Goal: Entertainment & Leisure: Browse casually

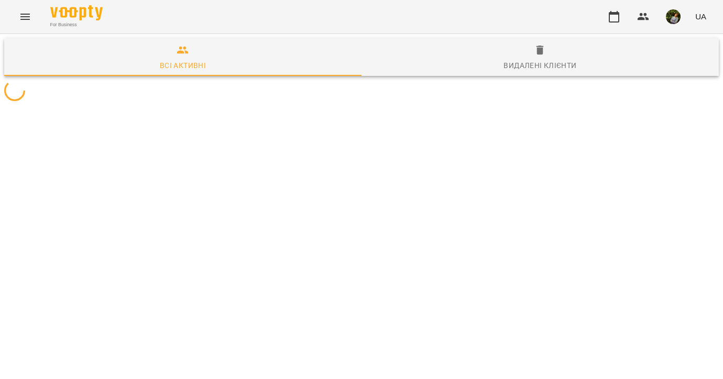
click at [21, 14] on icon "Menu" at bounding box center [25, 16] width 13 height 13
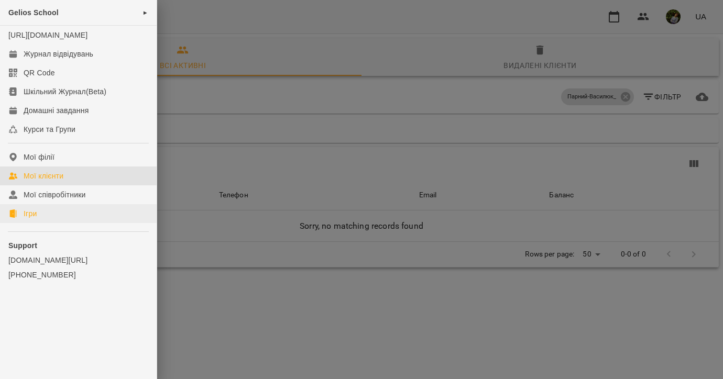
click at [51, 223] on link "Ігри" at bounding box center [78, 213] width 157 height 19
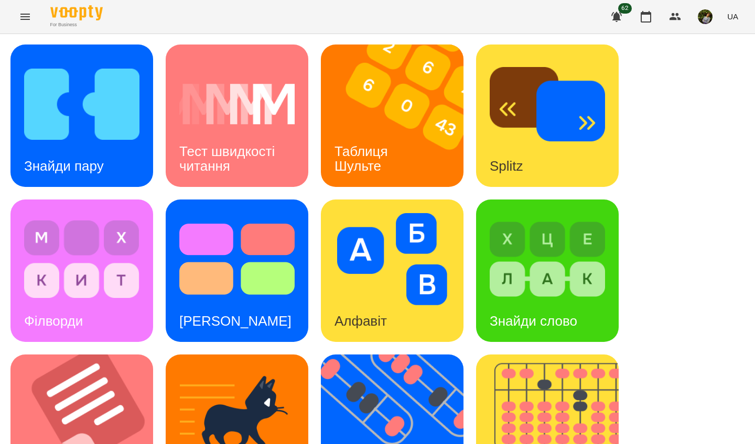
drag, startPoint x: 353, startPoint y: 44, endPoint x: 379, endPoint y: 137, distance: 96.8
click at [379, 137] on div "Таблиця Шульте" at bounding box center [363, 159] width 84 height 56
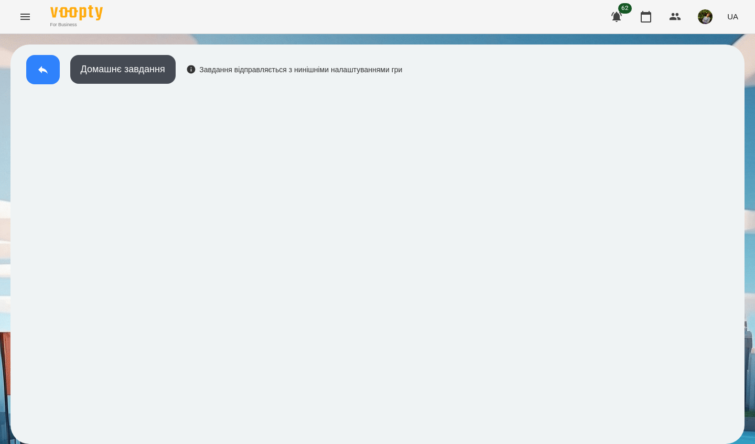
click at [45, 72] on icon at bounding box center [43, 69] width 13 height 13
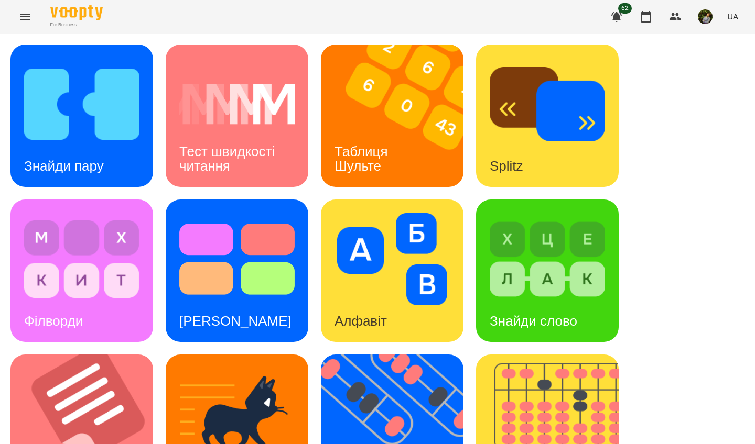
scroll to position [374, 0]
drag, startPoint x: 400, startPoint y: 31, endPoint x: 107, endPoint y: 235, distance: 357.0
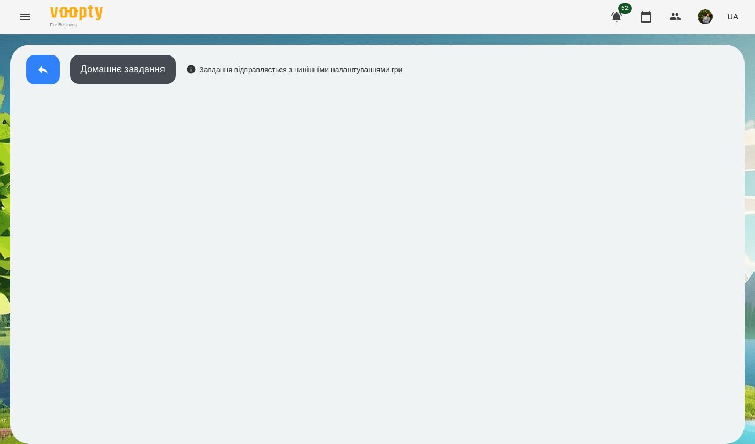
click at [39, 71] on icon at bounding box center [43, 69] width 13 height 13
